Goal: Task Accomplishment & Management: Complete application form

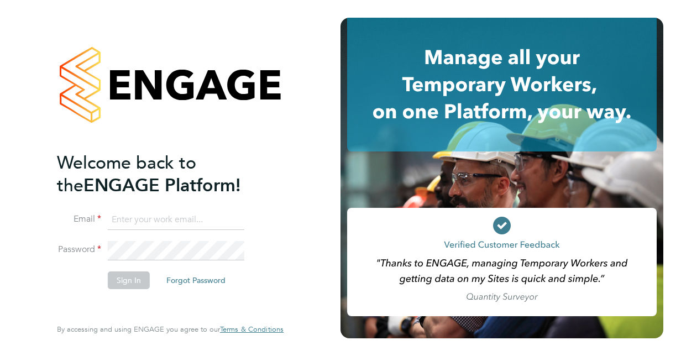
click at [149, 211] on input at bounding box center [176, 220] width 137 height 20
type input "[EMAIL_ADDRESS][DOMAIN_NAME]"
click at [118, 286] on button "Sign In" at bounding box center [129, 280] width 42 height 18
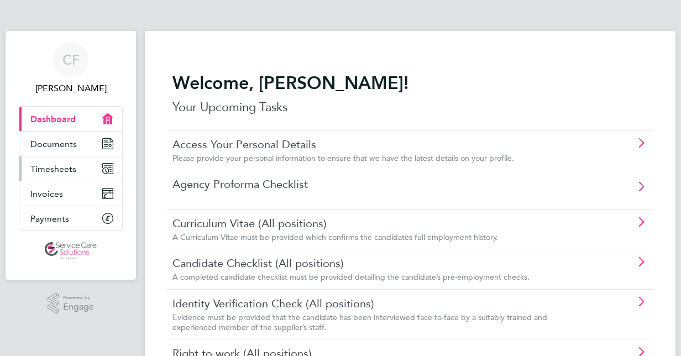
click at [54, 173] on span "Timesheets" at bounding box center [53, 169] width 46 height 11
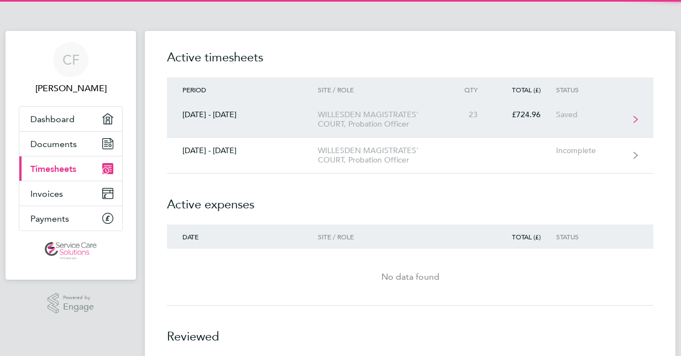
click at [260, 112] on div "[DATE] - [DATE]" at bounding box center [242, 114] width 151 height 9
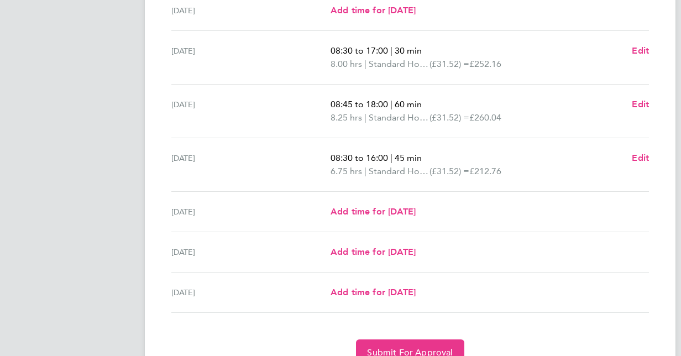
scroll to position [318, 0]
click at [399, 217] on div "[DATE] Add time for [DATE] Add time for [DATE]" at bounding box center [410, 211] width 478 height 40
click at [389, 214] on span "Add time for [DATE]" at bounding box center [373, 211] width 85 height 11
select select "30"
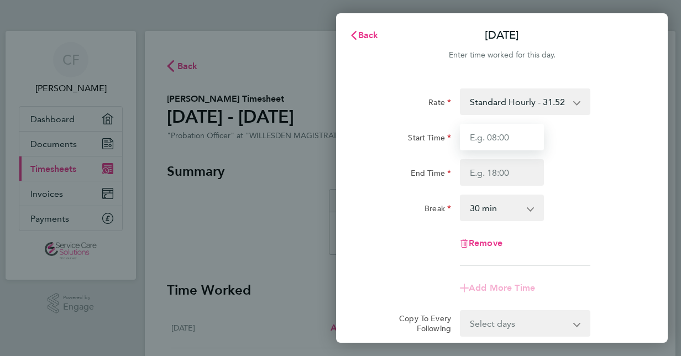
click at [491, 145] on input "Start Time" at bounding box center [502, 137] width 84 height 27
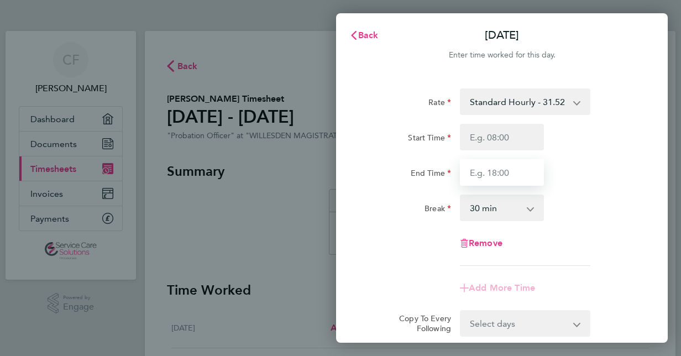
click at [474, 177] on input "End Time" at bounding box center [502, 172] width 84 height 27
type input "16:30"
click at [570, 162] on div "End Time 16:30" at bounding box center [502, 172] width 279 height 27
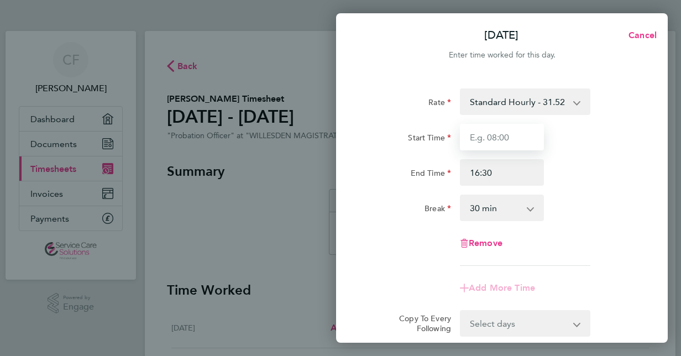
click at [516, 137] on input "Start Time" at bounding box center [502, 137] width 84 height 27
type input "09:00"
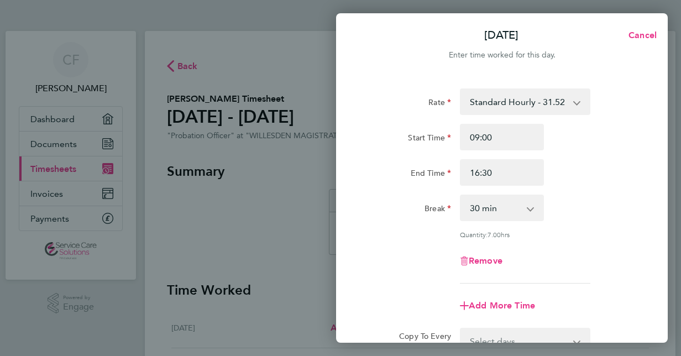
click at [627, 203] on div "Break 0 min 15 min 30 min 45 min 60 min 75 min 90 min" at bounding box center [502, 208] width 279 height 27
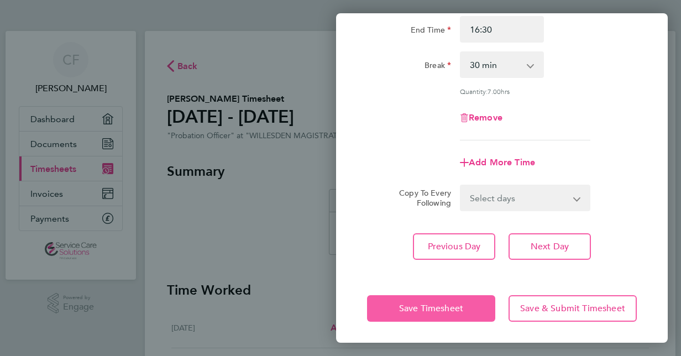
click at [439, 306] on span "Save Timesheet" at bounding box center [431, 308] width 64 height 11
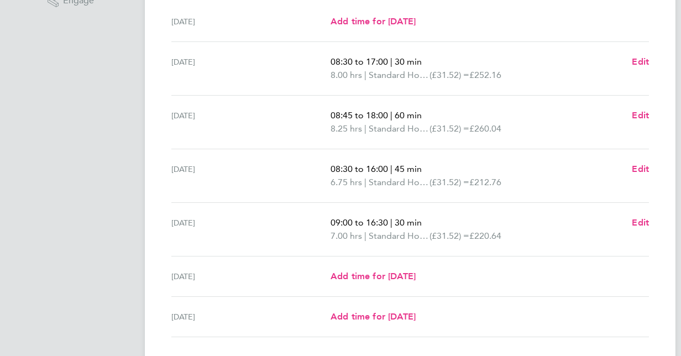
scroll to position [383, 0]
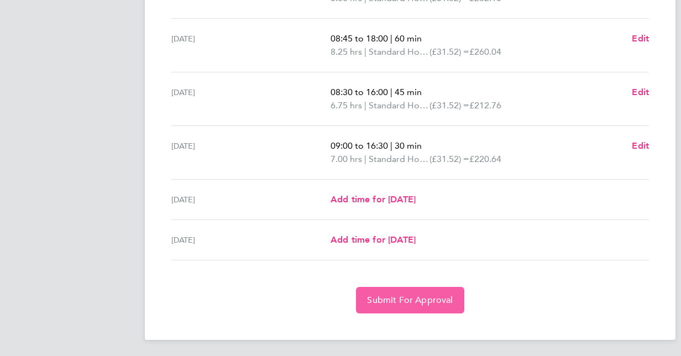
click at [425, 298] on span "Submit For Approval" at bounding box center [410, 300] width 86 height 11
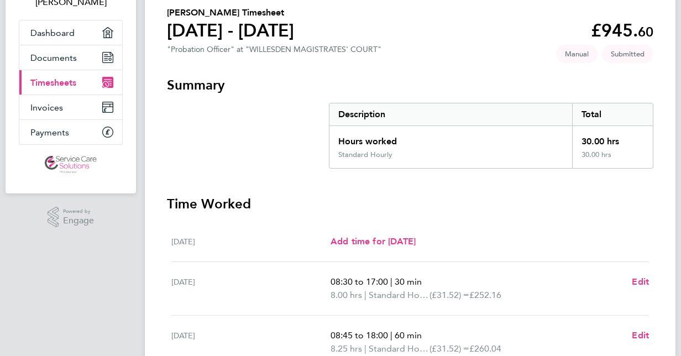
scroll to position [0, 0]
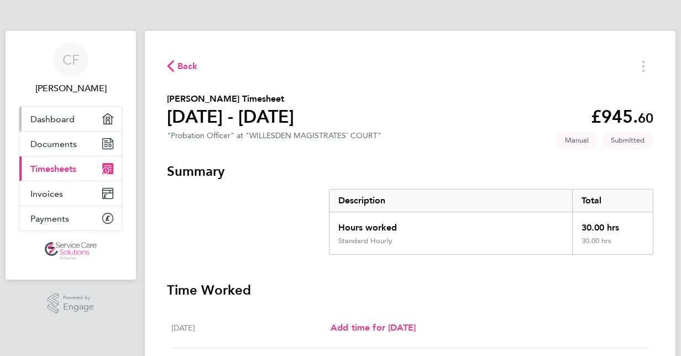
click at [76, 116] on link "Dashboard" at bounding box center [70, 119] width 103 height 24
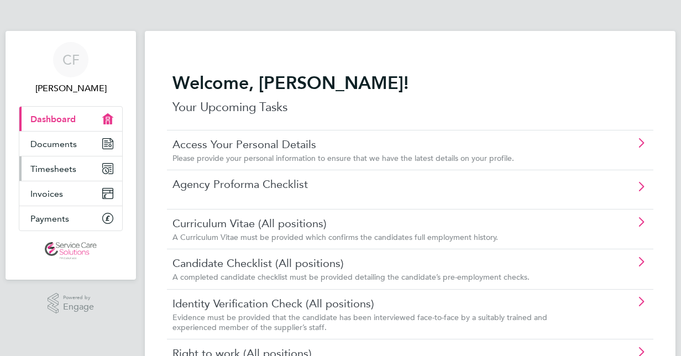
click at [73, 164] on span "Timesheets" at bounding box center [53, 169] width 46 height 11
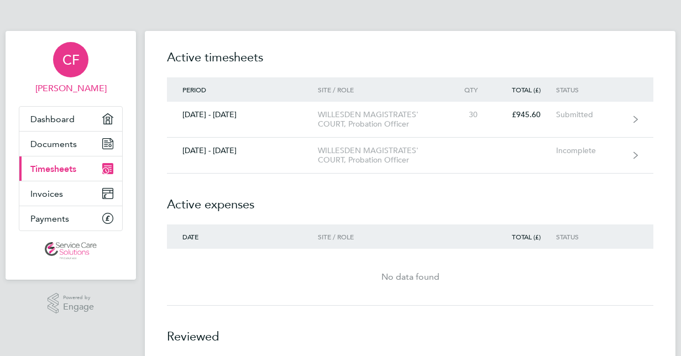
click at [65, 61] on span "CF" at bounding box center [70, 60] width 17 height 14
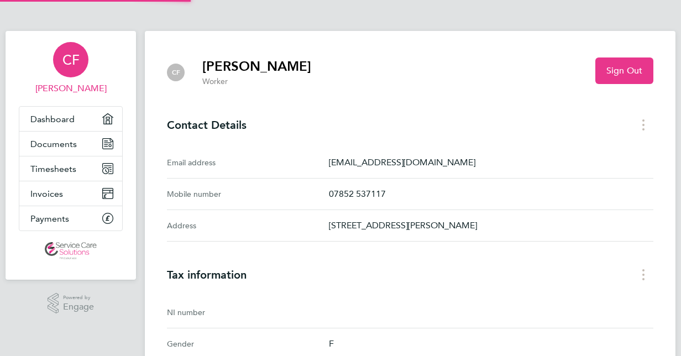
scroll to position [35, 0]
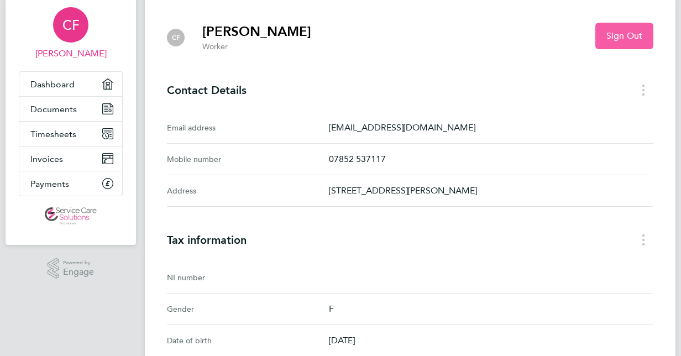
click at [621, 45] on button "Sign Out" at bounding box center [624, 36] width 58 height 27
